Goal: Task Accomplishment & Management: Manage account settings

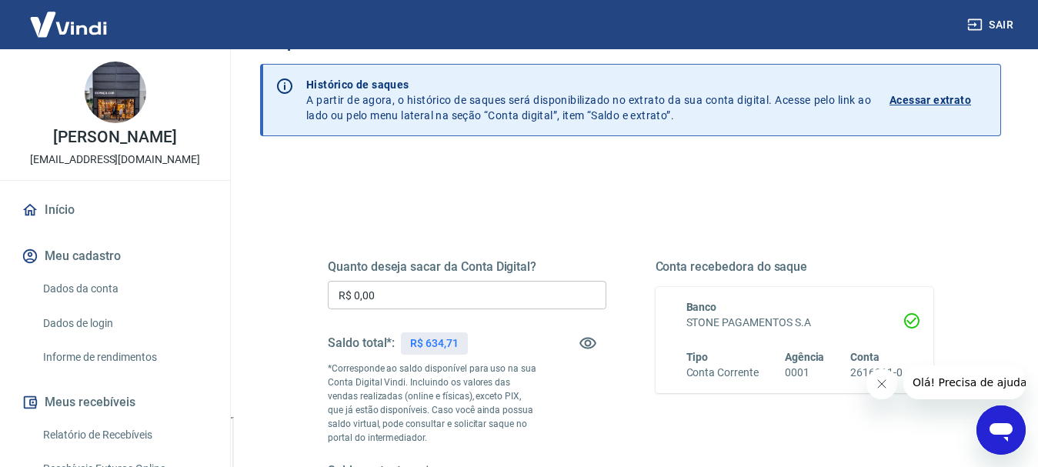
scroll to position [77, 0]
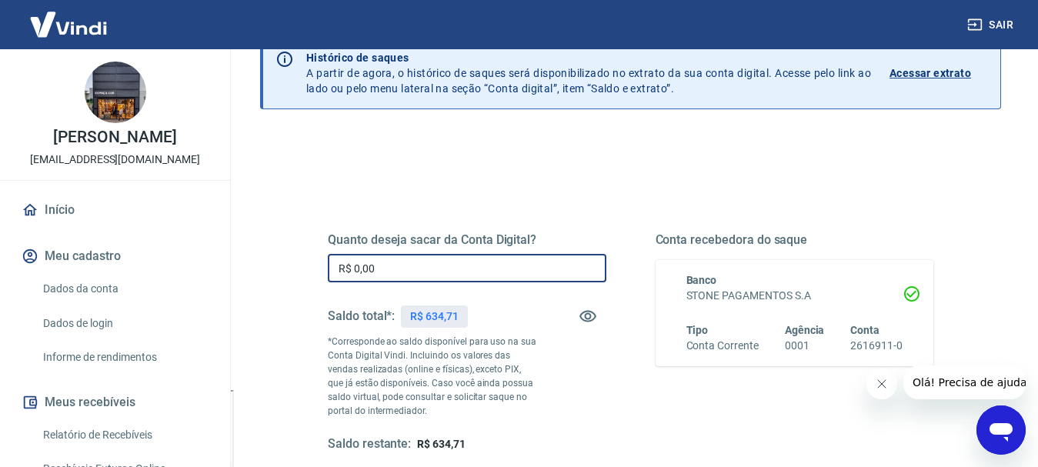
click at [388, 278] on input "R$ 0,00" at bounding box center [467, 268] width 278 height 28
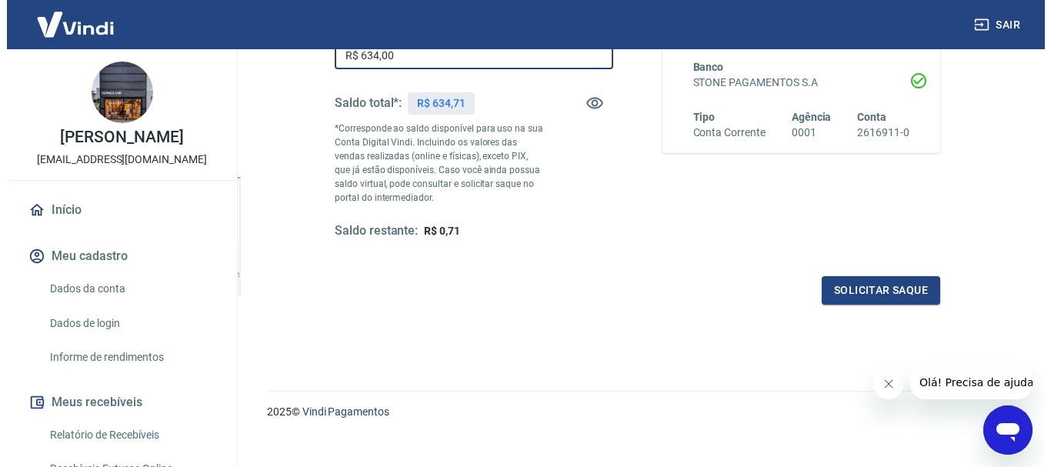
scroll to position [308, 0]
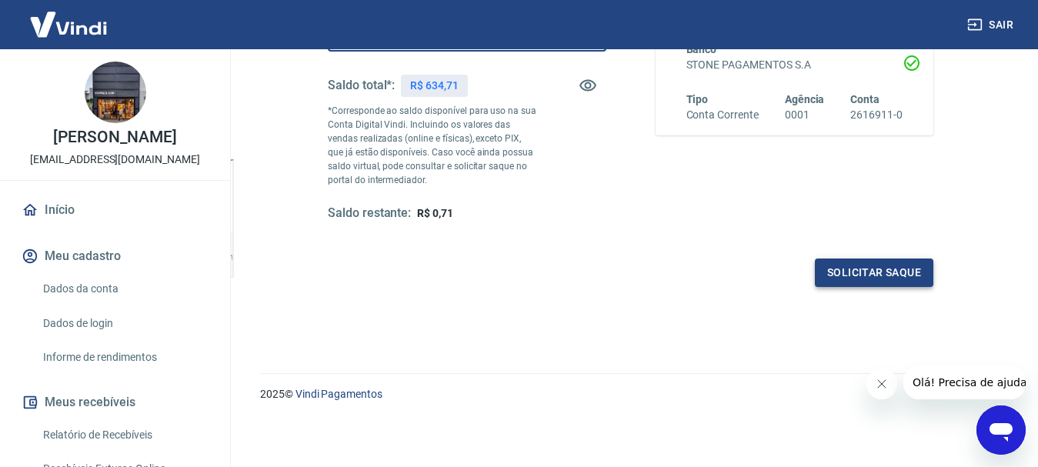
type input "R$ 634,00"
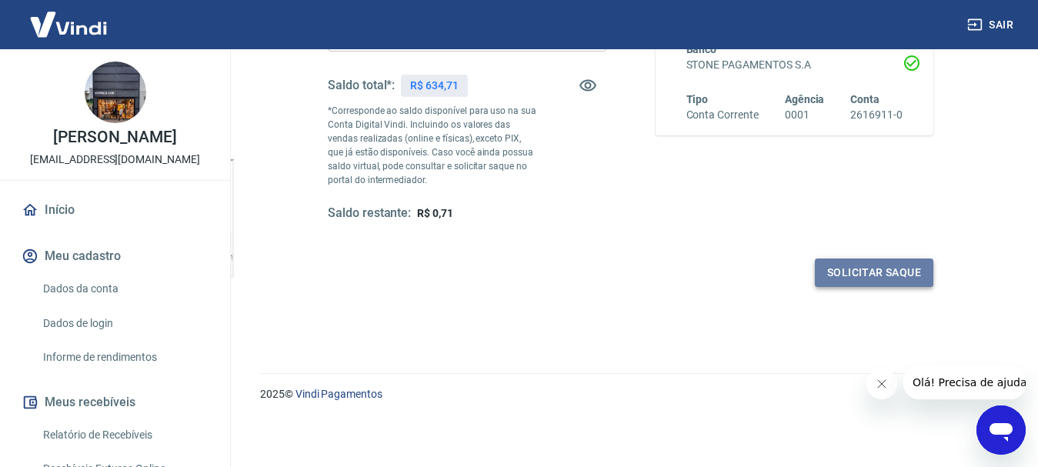
click at [842, 268] on button "Solicitar saque" at bounding box center [874, 272] width 118 height 28
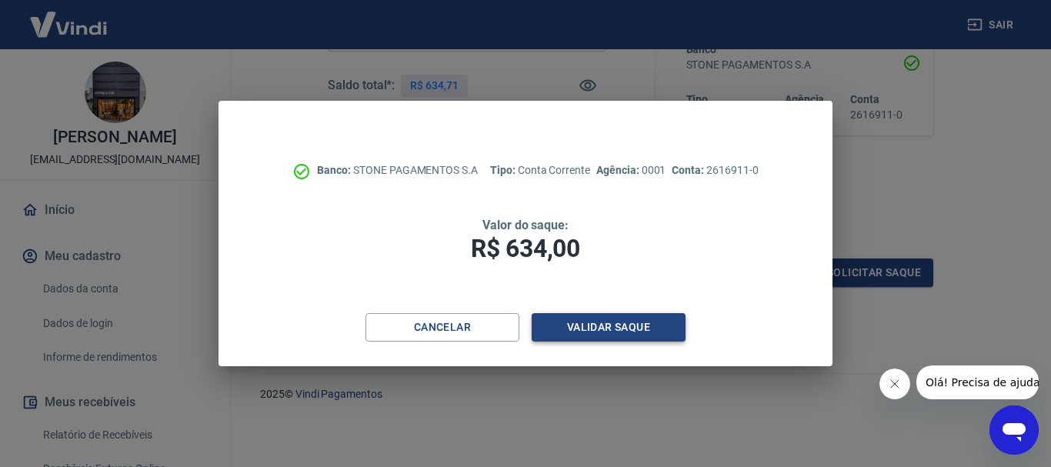
click at [596, 331] on button "Validar saque" at bounding box center [608, 327] width 154 height 28
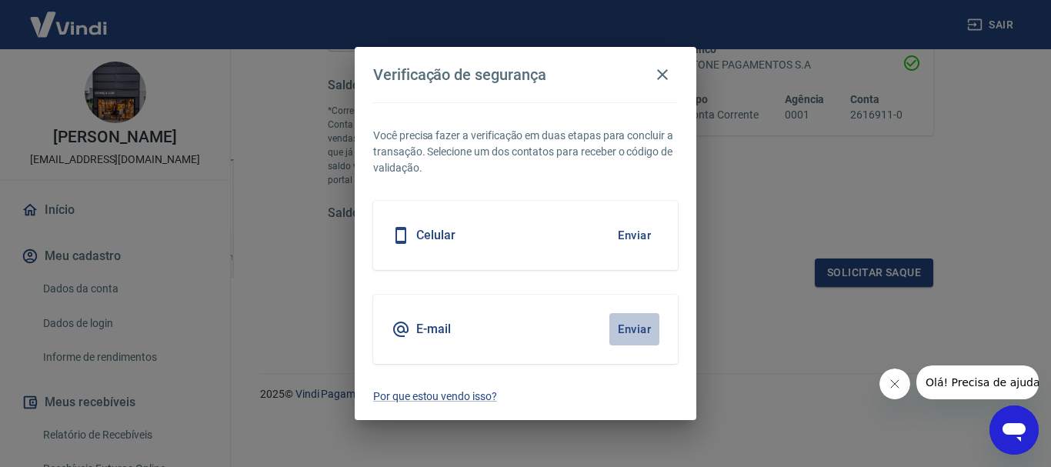
click at [641, 330] on button "Enviar" at bounding box center [634, 329] width 50 height 32
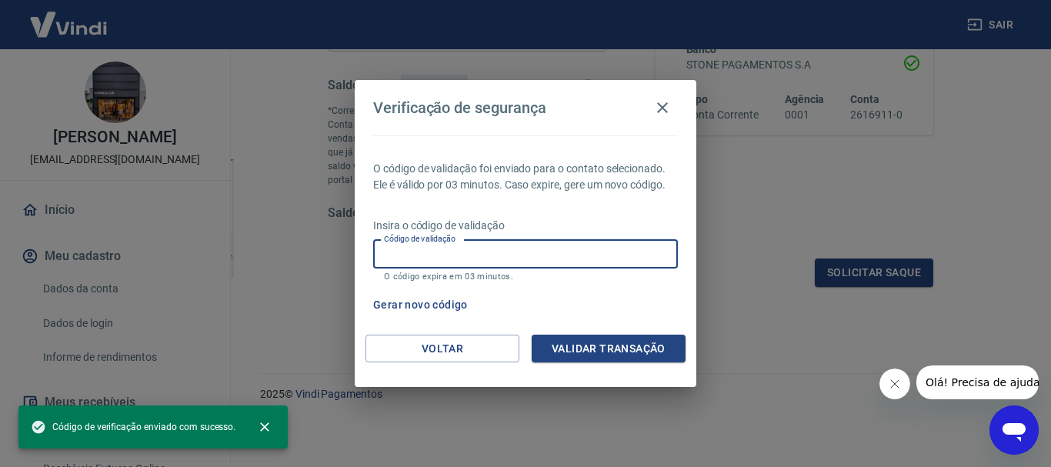
click at [496, 248] on input "Código de validação" at bounding box center [525, 254] width 305 height 28
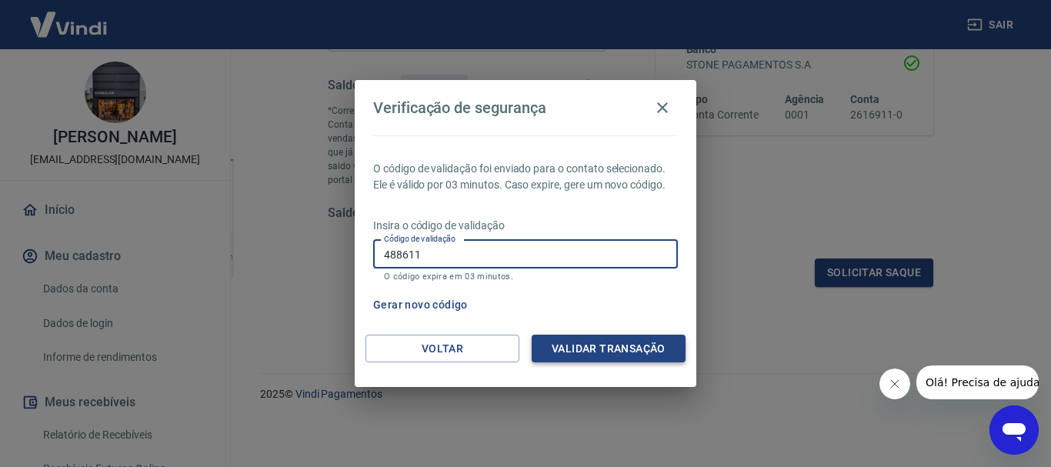
type input "488611"
click at [560, 347] on button "Validar transação" at bounding box center [608, 349] width 154 height 28
